Goal: Task Accomplishment & Management: Use online tool/utility

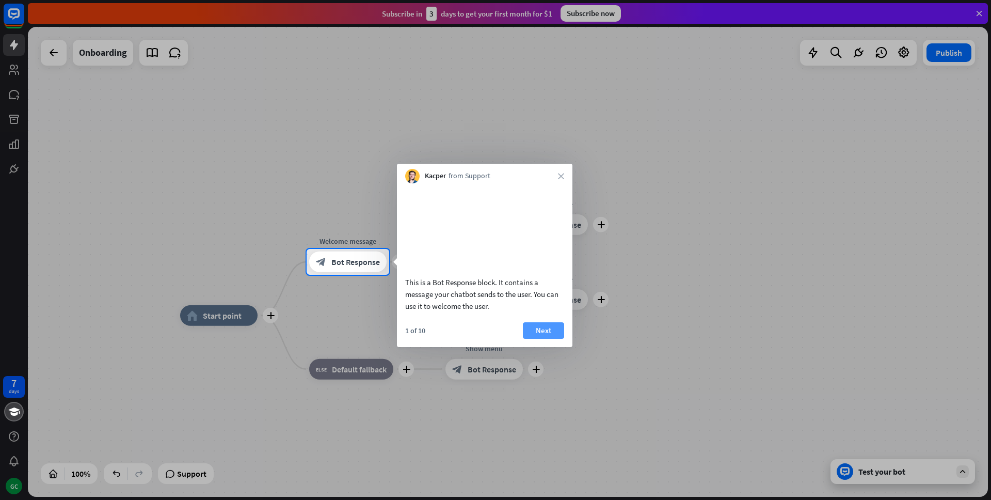
click at [558, 339] on button "Next" at bounding box center [543, 330] width 41 height 17
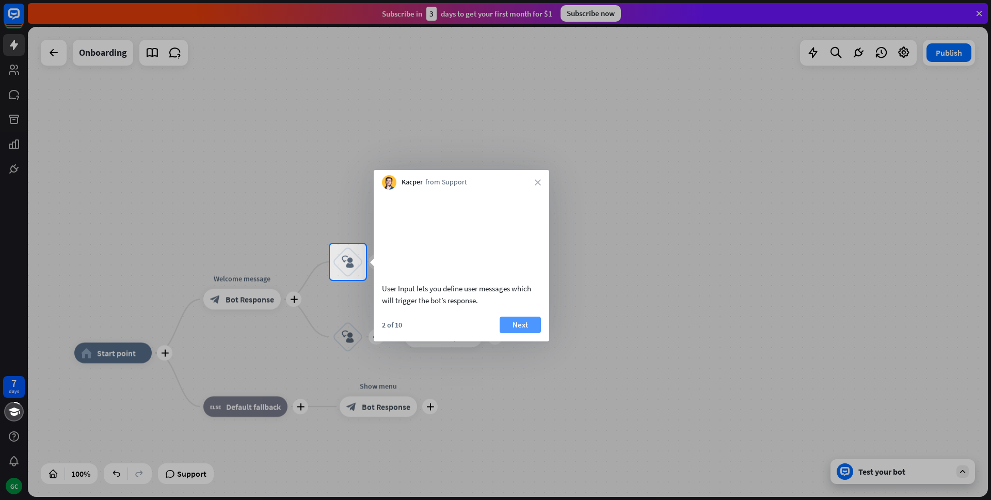
click at [523, 333] on button "Next" at bounding box center [520, 325] width 41 height 17
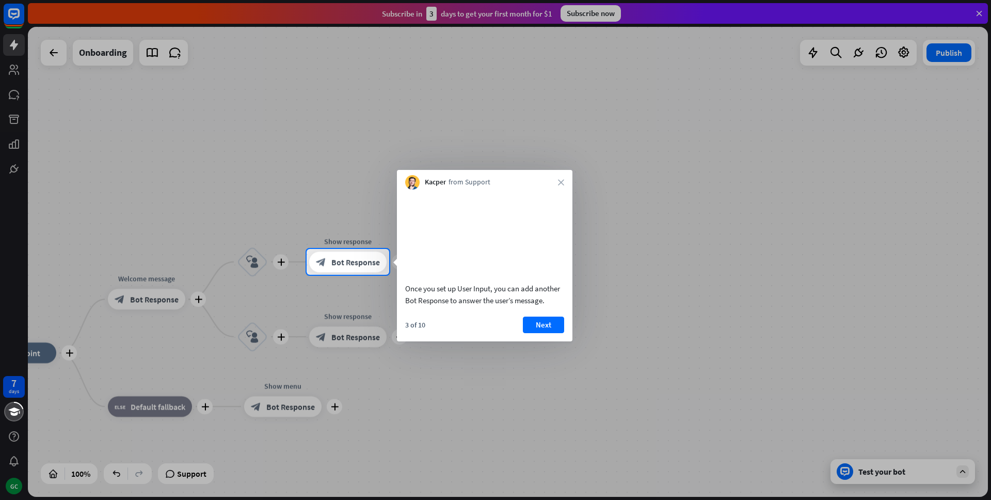
click at [536, 328] on div "Once you set up User Input, you can add another Bot Response to answer the user…" at bounding box center [485, 265] width 176 height 152
click at [535, 333] on button "Next" at bounding box center [543, 325] width 41 height 17
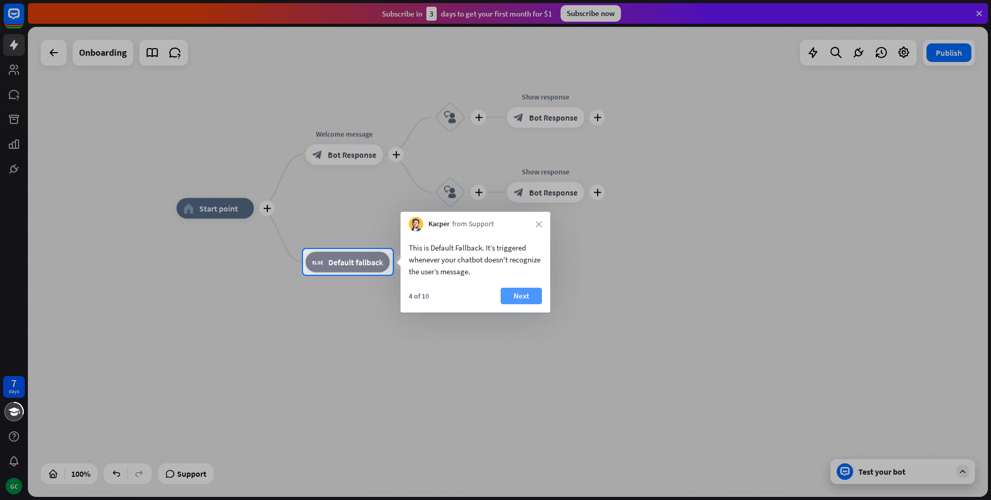
click at [508, 293] on button "Next" at bounding box center [521, 296] width 41 height 17
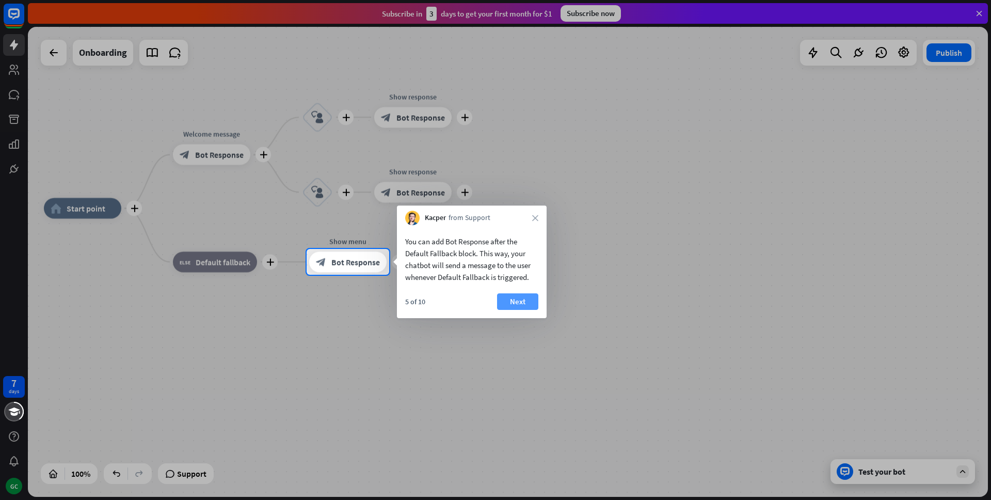
click at [508, 302] on button "Next" at bounding box center [517, 301] width 41 height 17
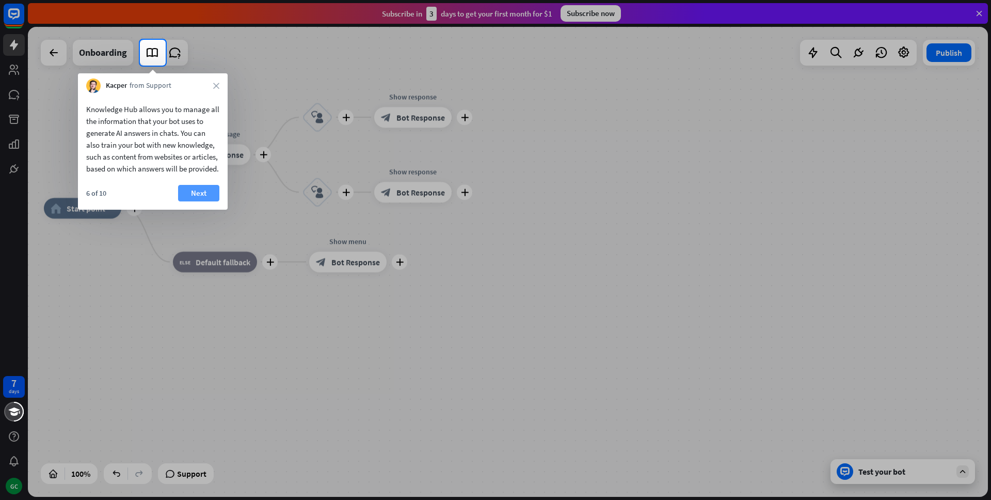
click at [194, 198] on button "Next" at bounding box center [198, 193] width 41 height 17
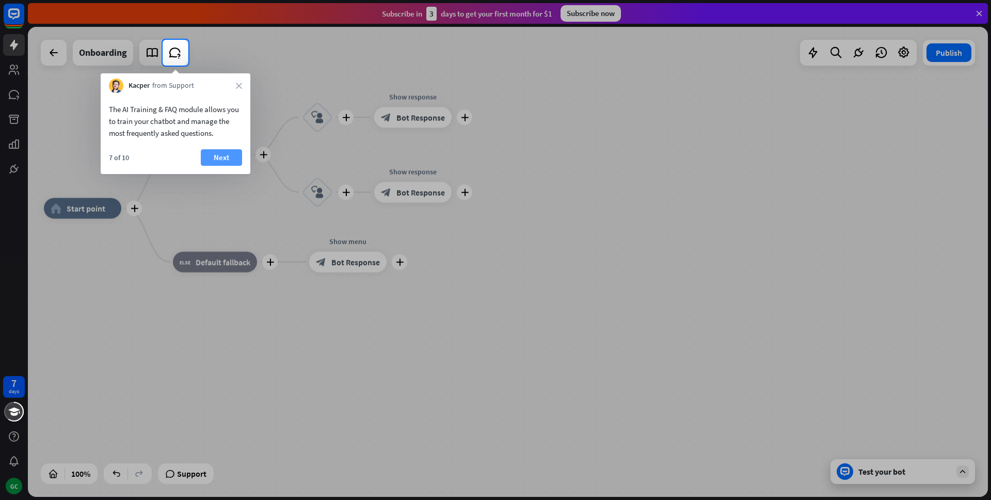
click at [225, 162] on button "Next" at bounding box center [221, 157] width 41 height 17
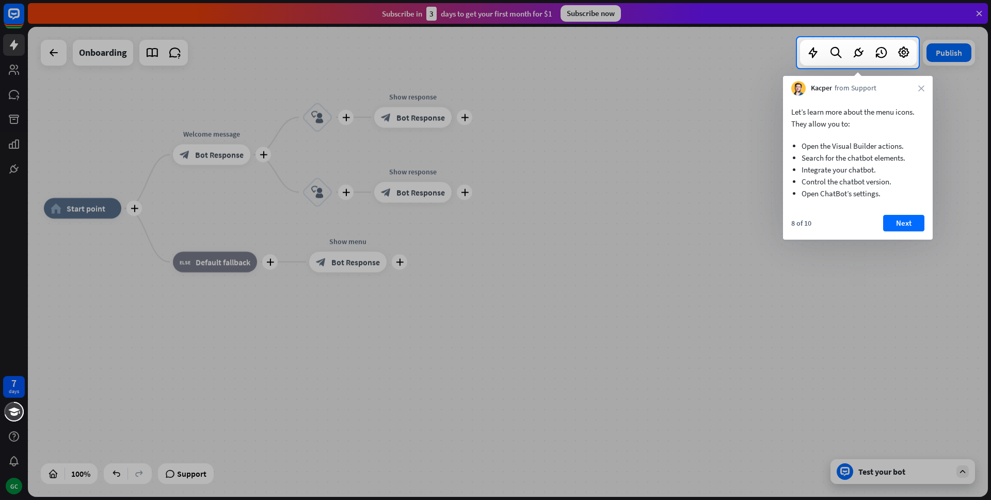
click at [904, 212] on div "Let’s learn more about the menu icons. They allow you to: Open the Visual Build…" at bounding box center [858, 168] width 150 height 144
click at [902, 216] on button "Next" at bounding box center [903, 223] width 41 height 17
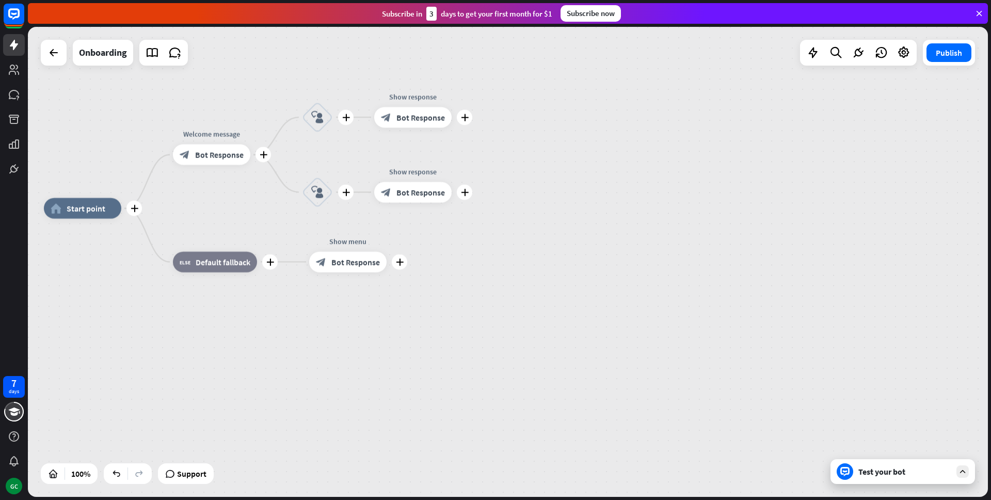
click at [907, 219] on div "plus home_2 Start point plus Welcome message block_bot_response Bot Response pl…" at bounding box center [524, 443] width 960 height 470
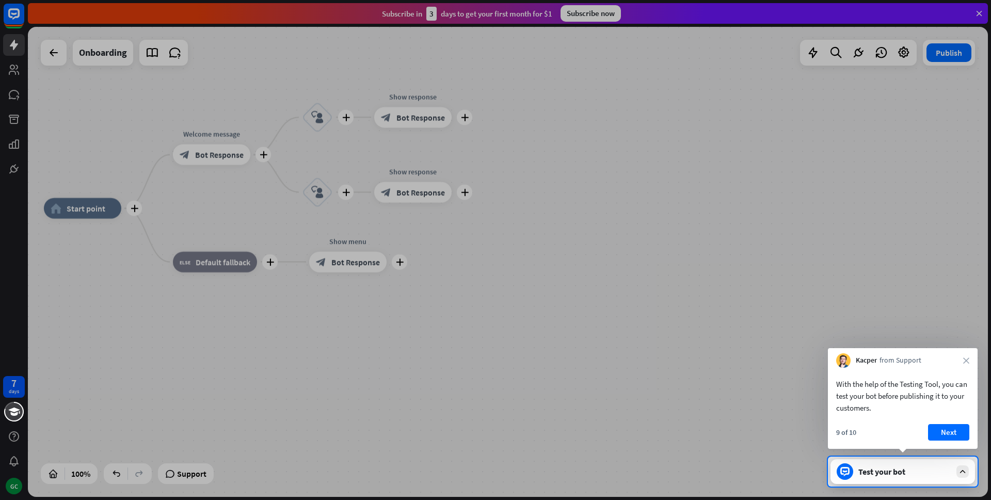
click at [951, 408] on div "With the help of the Testing Tool, you can test your bot before publishing it t…" at bounding box center [902, 396] width 133 height 36
click at [946, 427] on button "Next" at bounding box center [948, 432] width 41 height 17
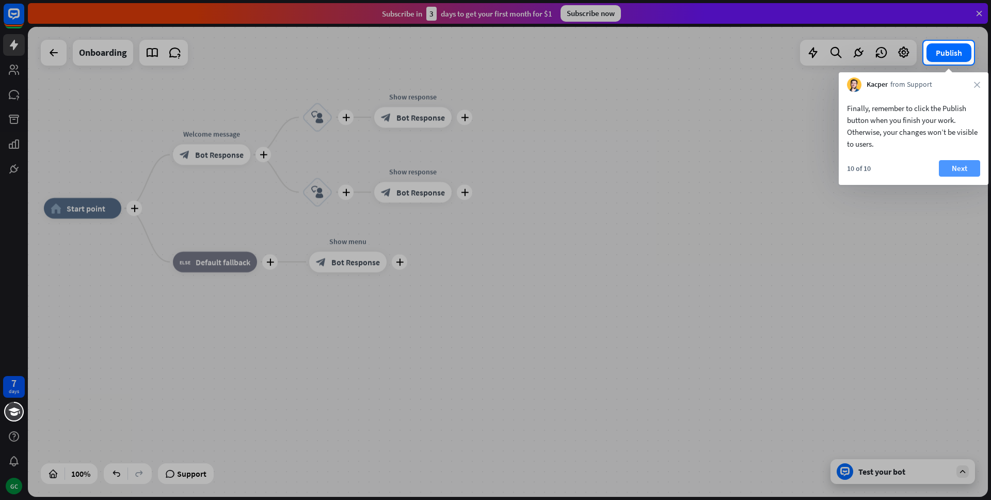
click at [959, 173] on button "Next" at bounding box center [959, 168] width 41 height 17
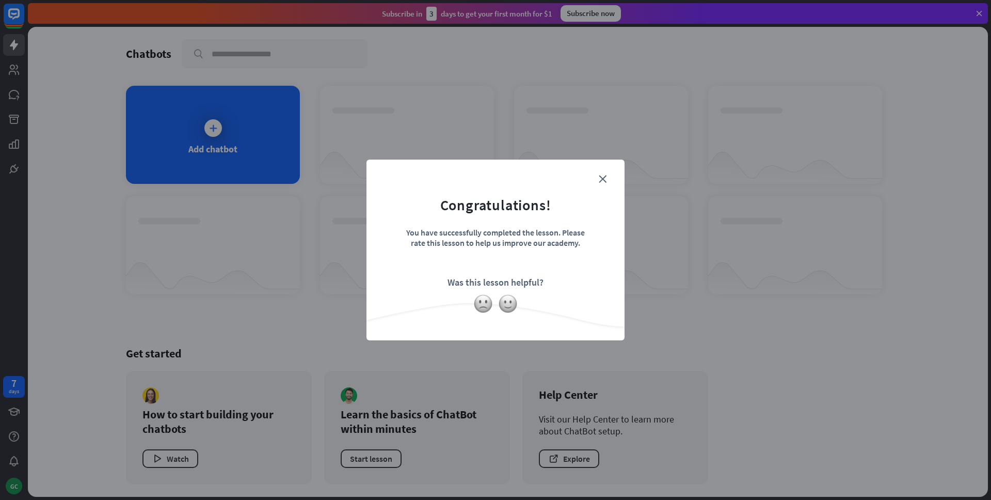
click at [608, 179] on form "Congratulations! You have successfully completed the lesson. Please rate this l…" at bounding box center [496, 233] width 232 height 123
click at [605, 179] on icon "close" at bounding box center [603, 179] width 8 height 8
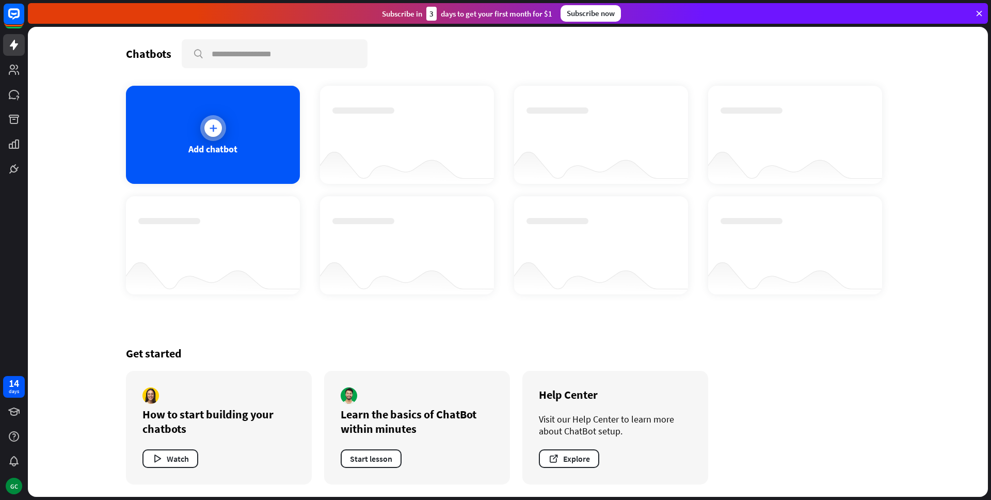
click at [238, 135] on div "Add chatbot" at bounding box center [213, 135] width 174 height 98
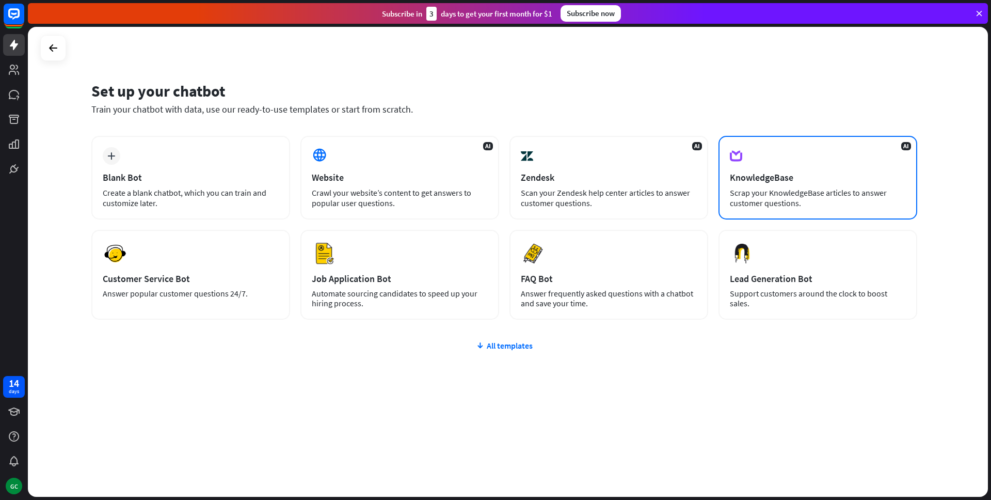
click at [753, 192] on div "Scrap your KnowledgeBase articles to answer customer questions." at bounding box center [818, 197] width 176 height 21
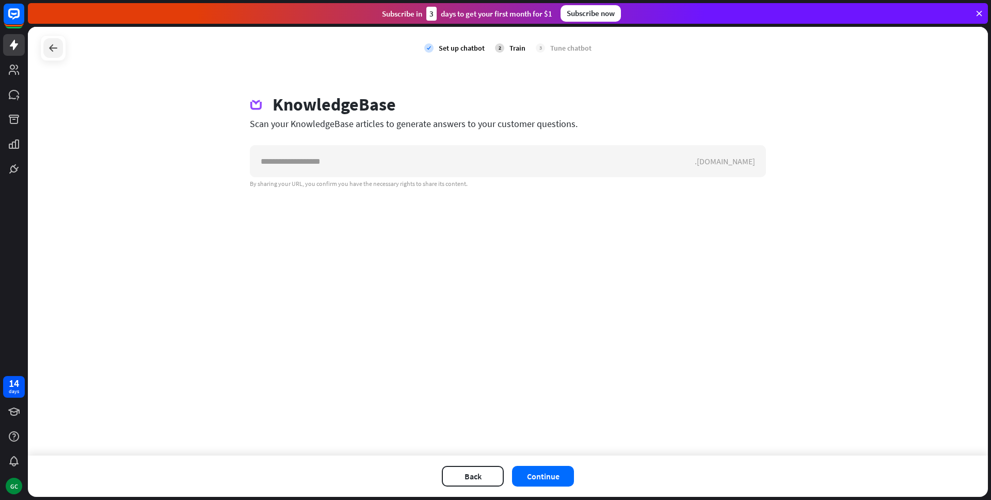
click at [57, 45] on icon at bounding box center [53, 48] width 12 height 12
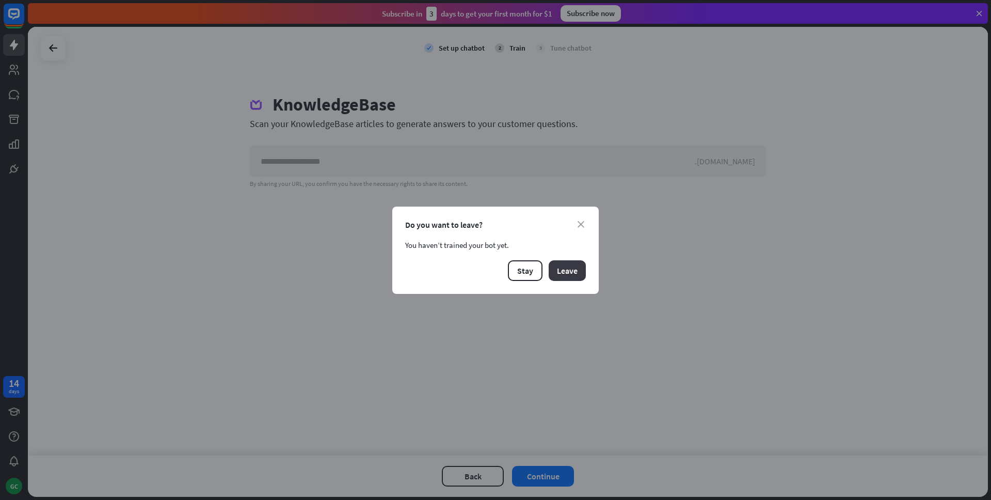
click at [568, 277] on button "Leave" at bounding box center [567, 270] width 37 height 21
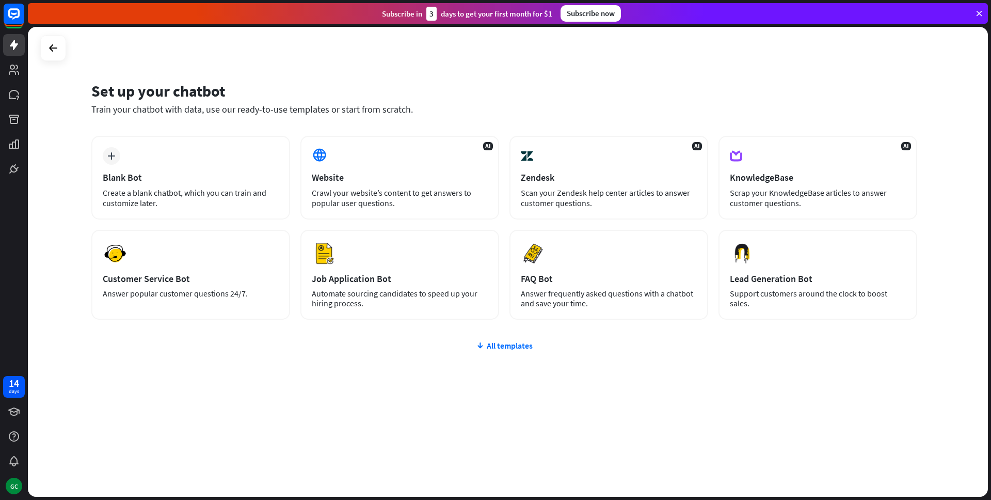
click at [976, 12] on icon at bounding box center [979, 13] width 9 height 9
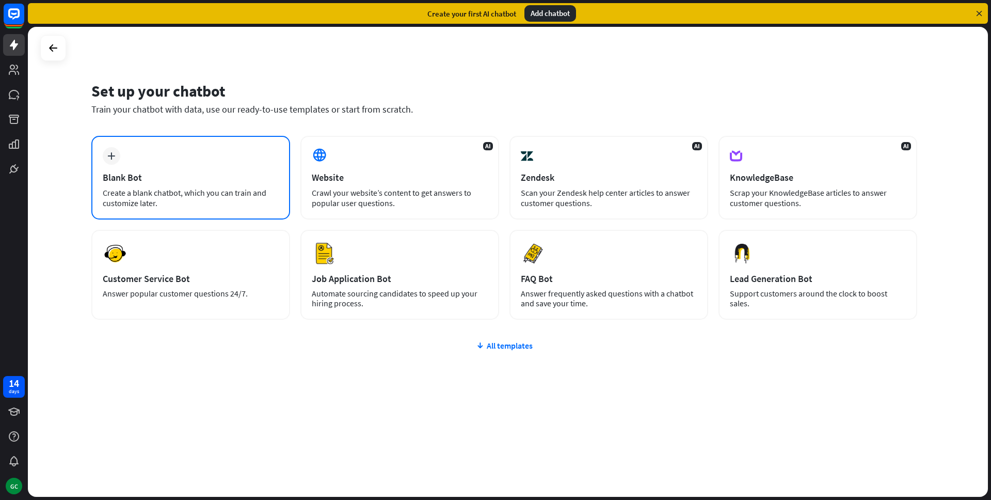
click at [244, 170] on div "plus Blank Bot Create a blank chatbot, which you can train and customize later." at bounding box center [190, 178] width 199 height 84
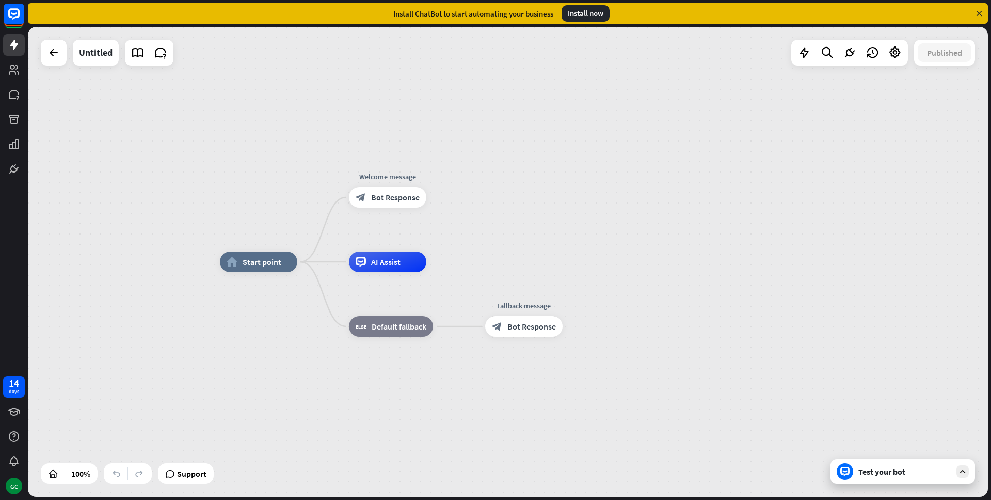
click at [981, 21] on div "Install ChatBot to start automating your business Install now" at bounding box center [508, 13] width 960 height 21
click at [978, 10] on icon at bounding box center [979, 13] width 9 height 9
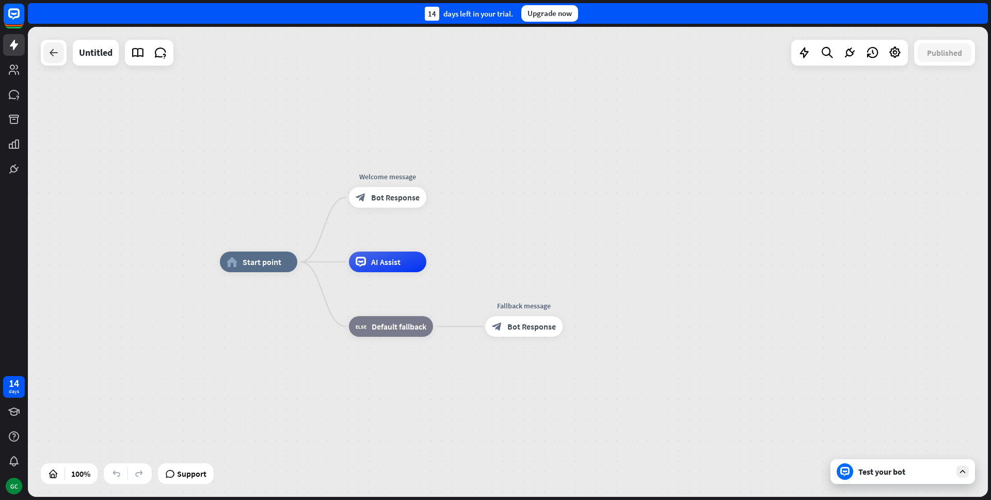
click at [55, 53] on icon at bounding box center [54, 52] width 12 height 12
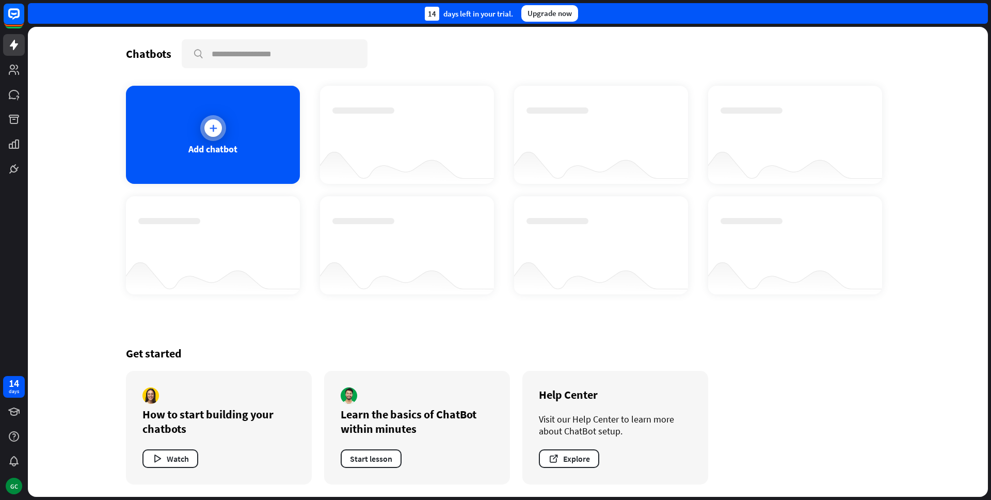
click at [279, 159] on div "Add chatbot" at bounding box center [213, 135] width 174 height 98
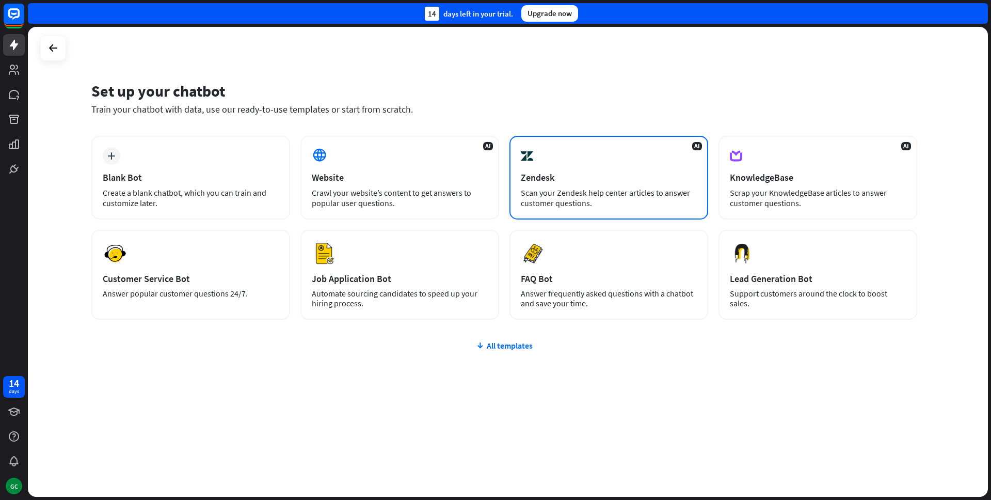
click at [656, 202] on div "Scan your Zendesk help center articles to answer customer questions." at bounding box center [609, 197] width 176 height 21
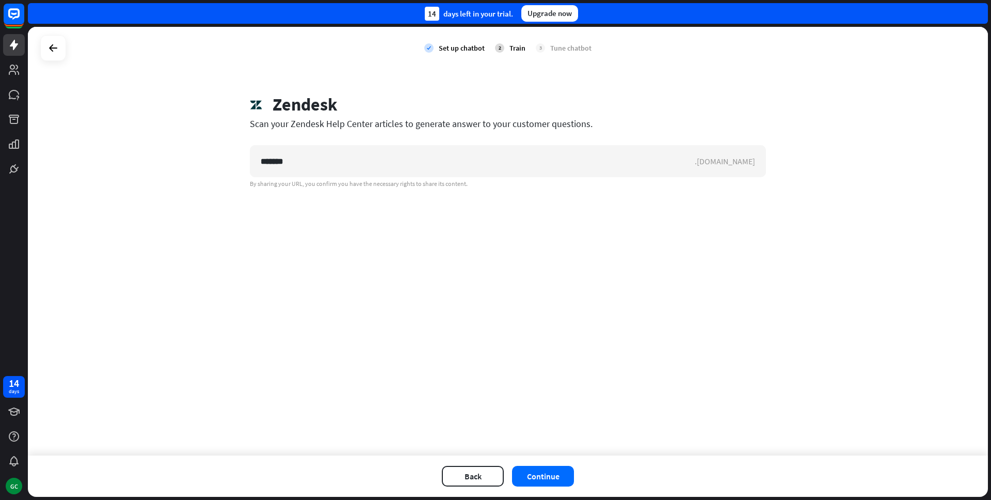
type input "*******"
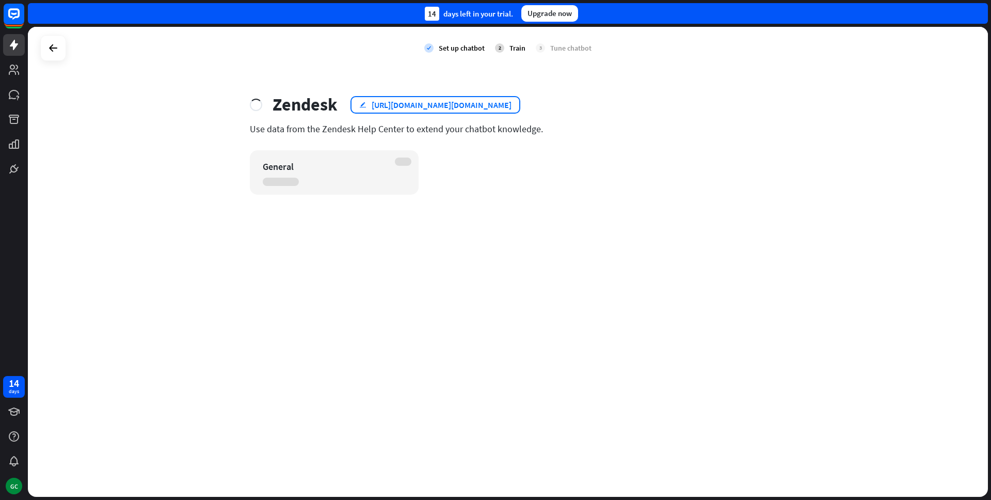
click at [368, 105] on div "edit [URL][DOMAIN_NAME][DOMAIN_NAME]" at bounding box center [436, 105] width 170 height 18
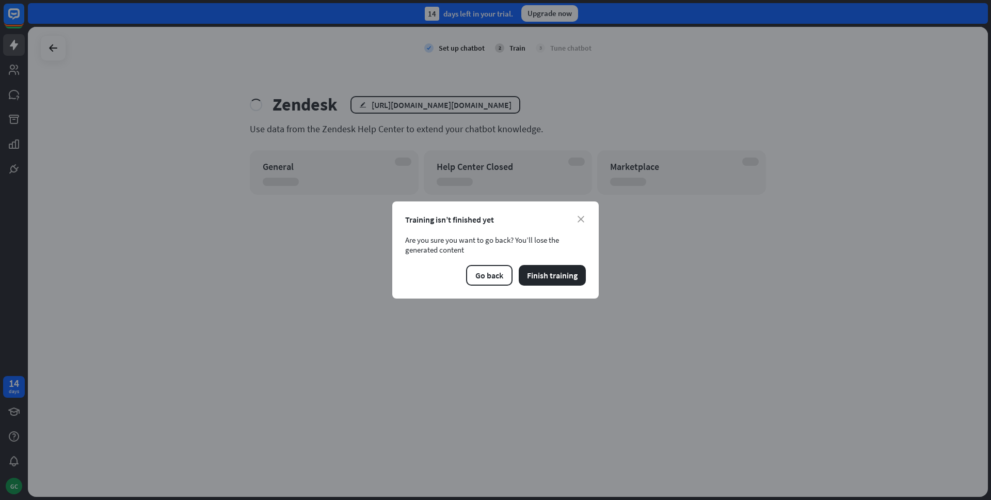
click at [580, 225] on div "close Training isn’t finished yet Are you sure you want to go back? You’ll lose…" at bounding box center [495, 249] width 207 height 97
click at [581, 222] on icon "close" at bounding box center [581, 219] width 7 height 7
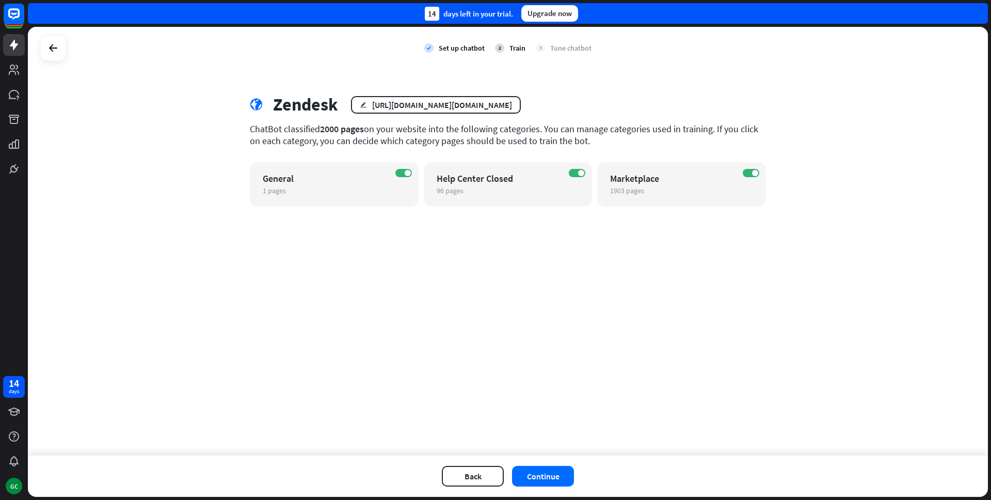
click at [573, 485] on div "Back Continue" at bounding box center [508, 475] width 960 height 41
click at [567, 482] on button "Continue" at bounding box center [543, 476] width 62 height 21
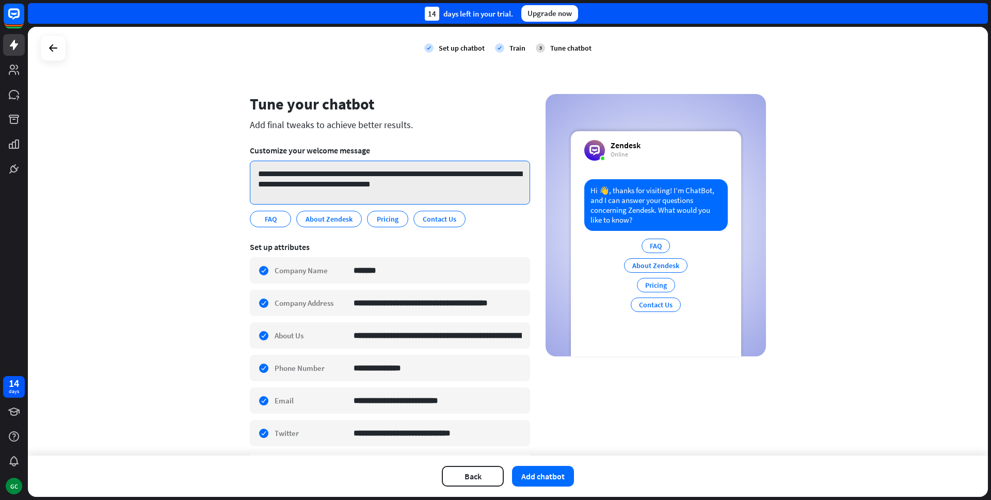
click at [403, 200] on textarea "**********" at bounding box center [390, 183] width 280 height 44
click at [412, 197] on textarea "**********" at bounding box center [390, 183] width 280 height 44
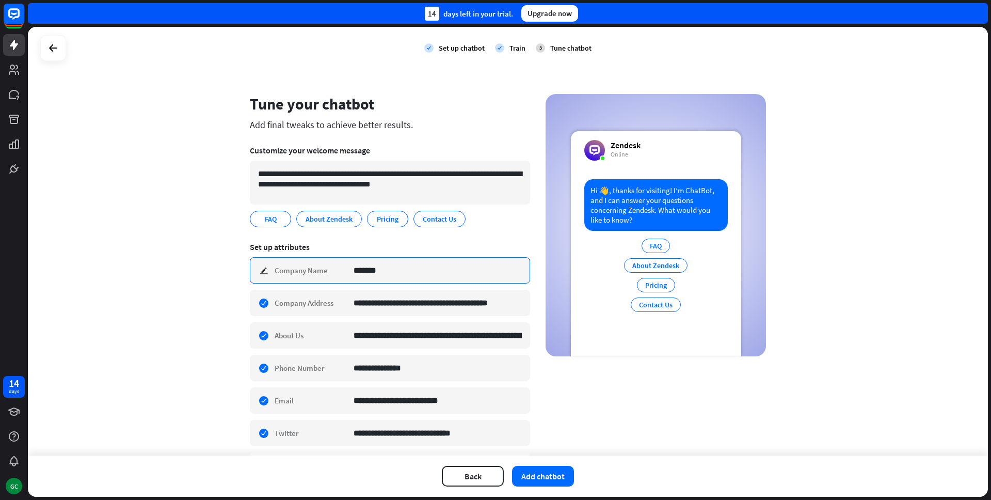
click at [391, 273] on input "*******" at bounding box center [438, 270] width 168 height 25
type input "**********"
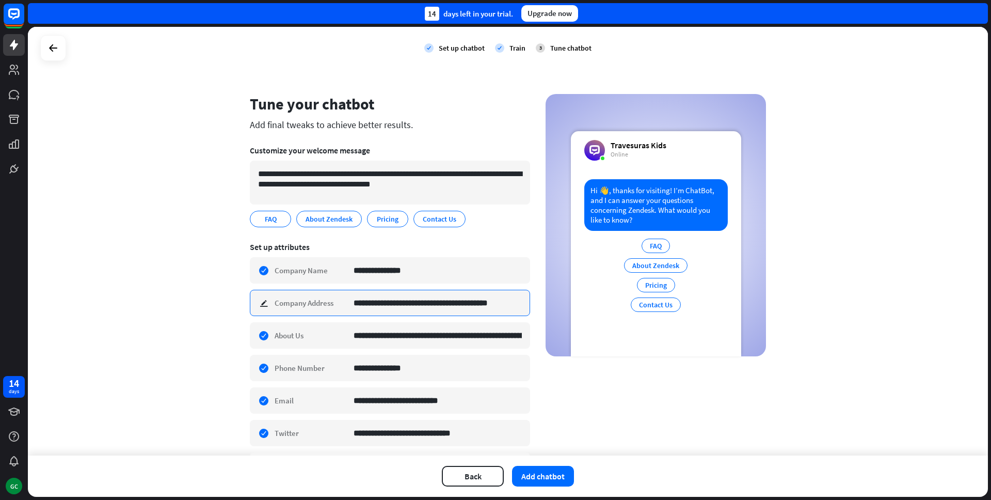
click at [517, 309] on input "**********" at bounding box center [438, 302] width 168 height 25
type input "*"
type input "**********"
click at [511, 344] on input "**********" at bounding box center [438, 335] width 168 height 25
